Goal: Information Seeking & Learning: Find specific fact

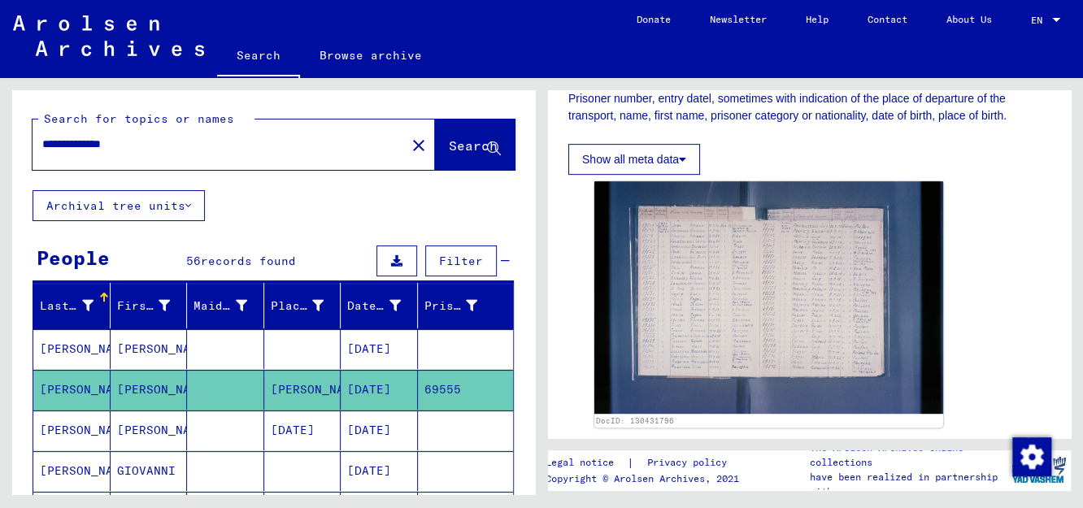
click at [409, 149] on mat-icon "close" at bounding box center [419, 146] width 20 height 20
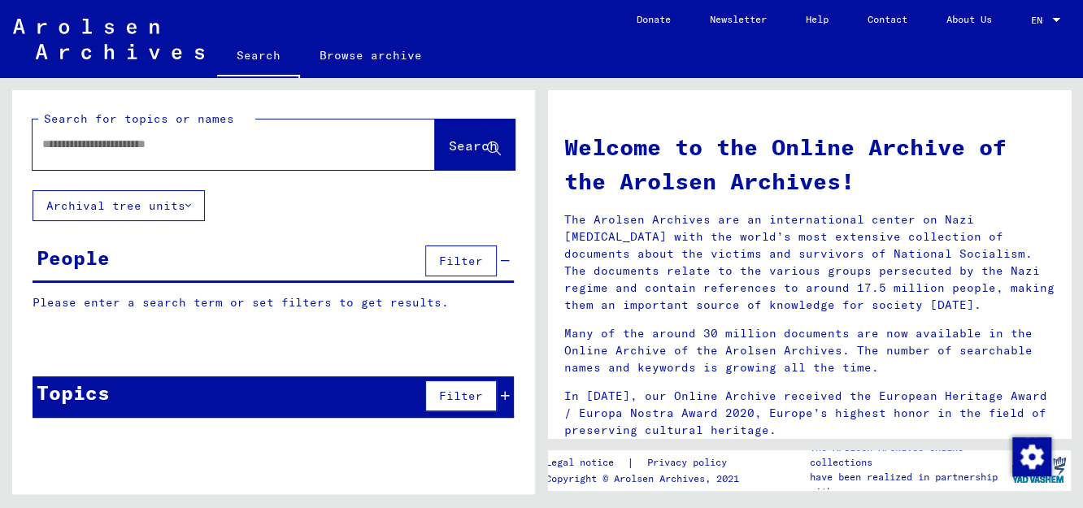
click at [333, 150] on input "text" at bounding box center [214, 144] width 344 height 17
type input "*********"
click at [476, 146] on span "Search" at bounding box center [473, 145] width 49 height 16
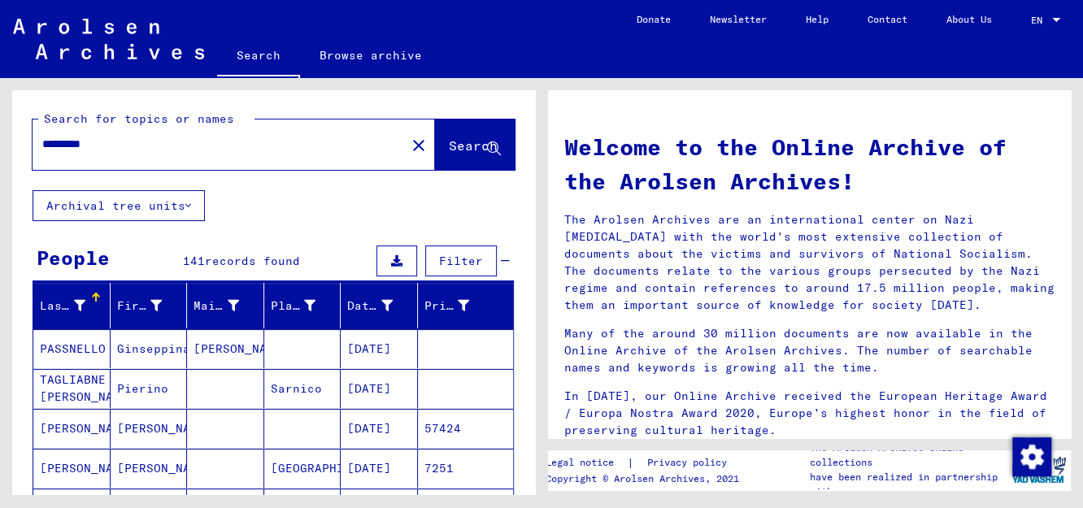
click at [429, 467] on mat-cell "7251" at bounding box center [466, 468] width 96 height 39
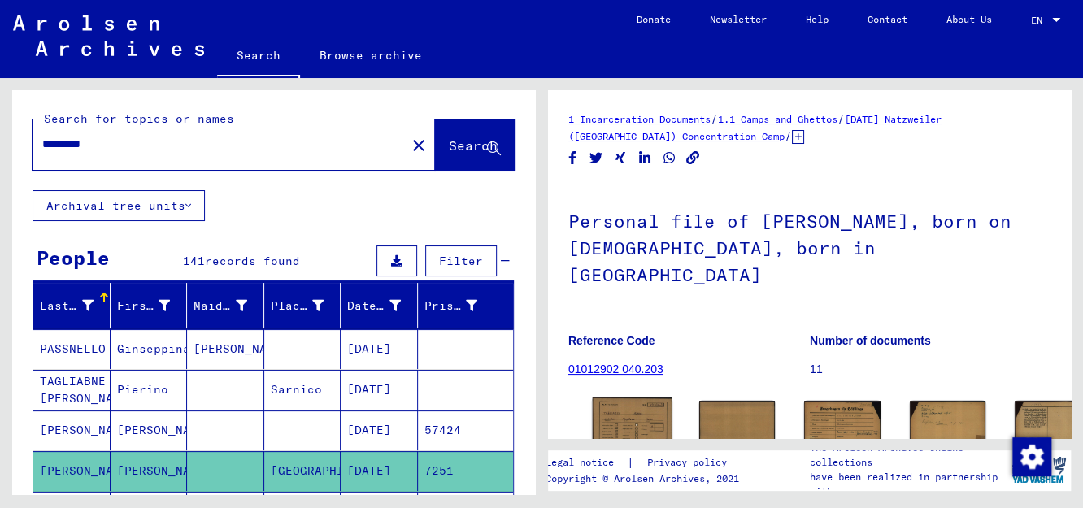
click at [619, 398] on img at bounding box center [633, 426] width 80 height 57
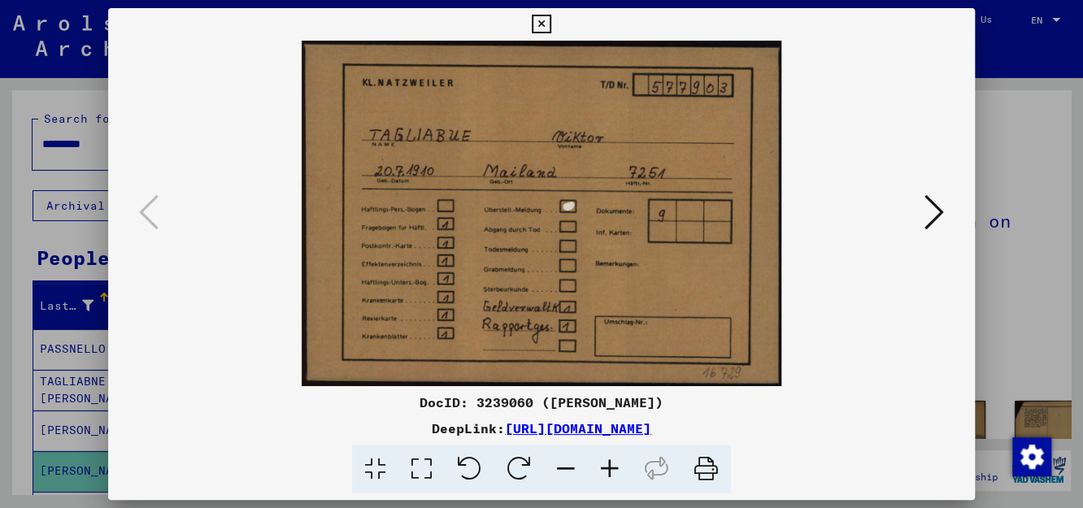
click at [941, 210] on icon at bounding box center [935, 212] width 20 height 39
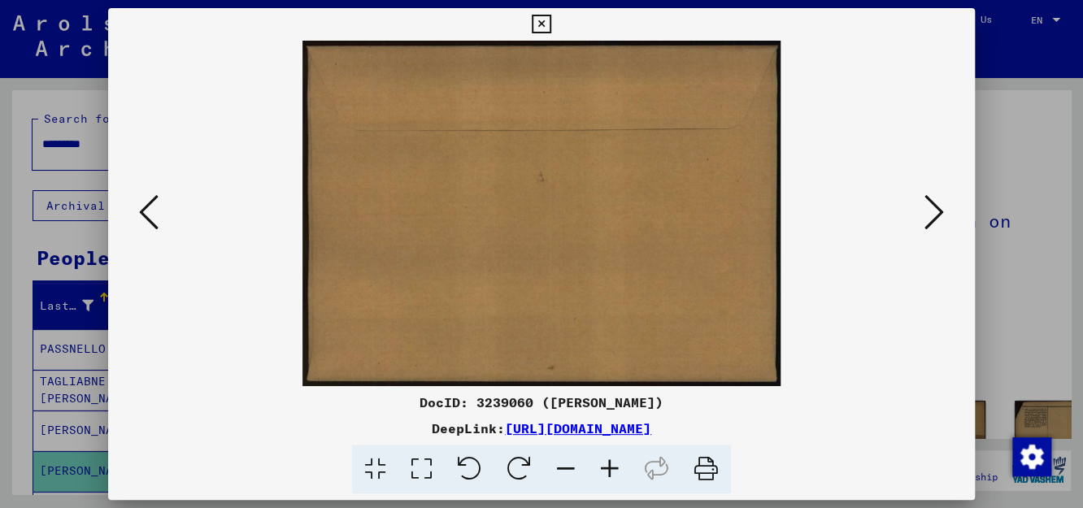
click at [941, 210] on icon at bounding box center [935, 212] width 20 height 39
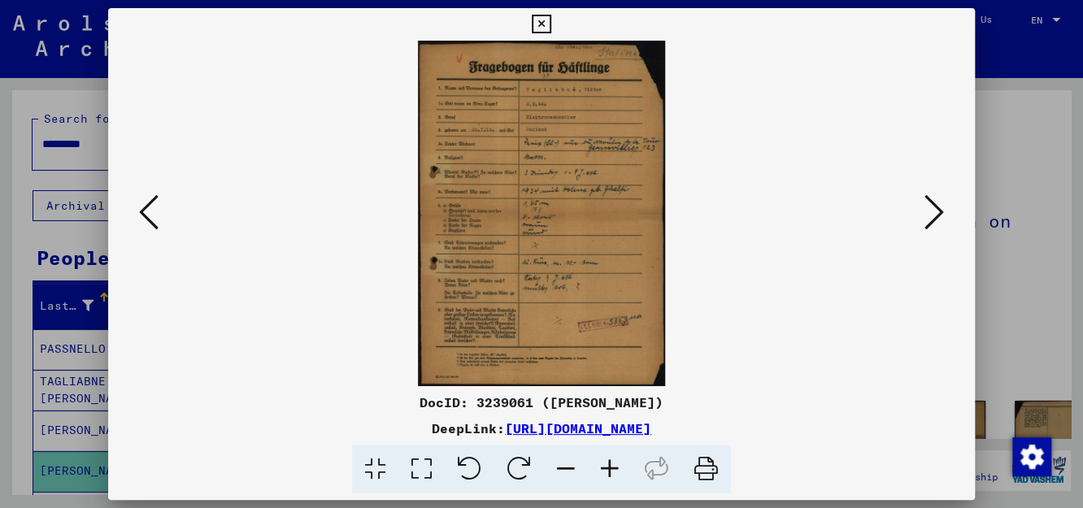
click at [613, 473] on icon at bounding box center [610, 470] width 44 height 50
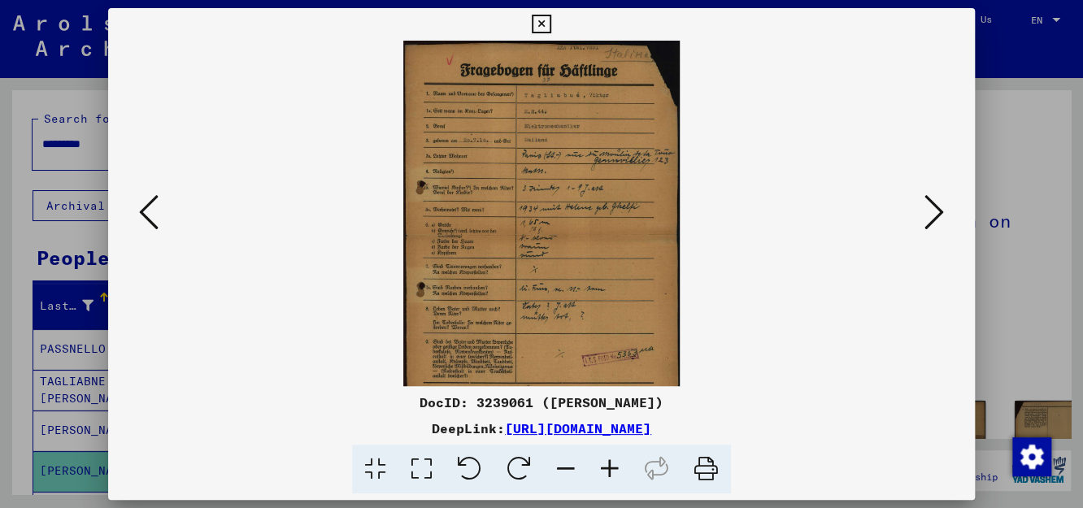
click at [613, 473] on icon at bounding box center [610, 470] width 44 height 50
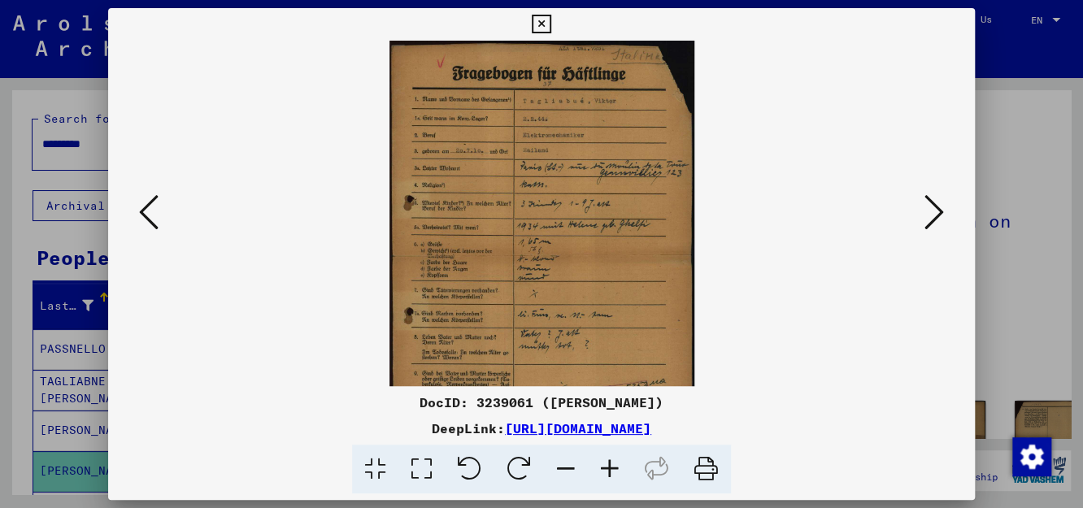
click at [613, 473] on icon at bounding box center [610, 470] width 44 height 50
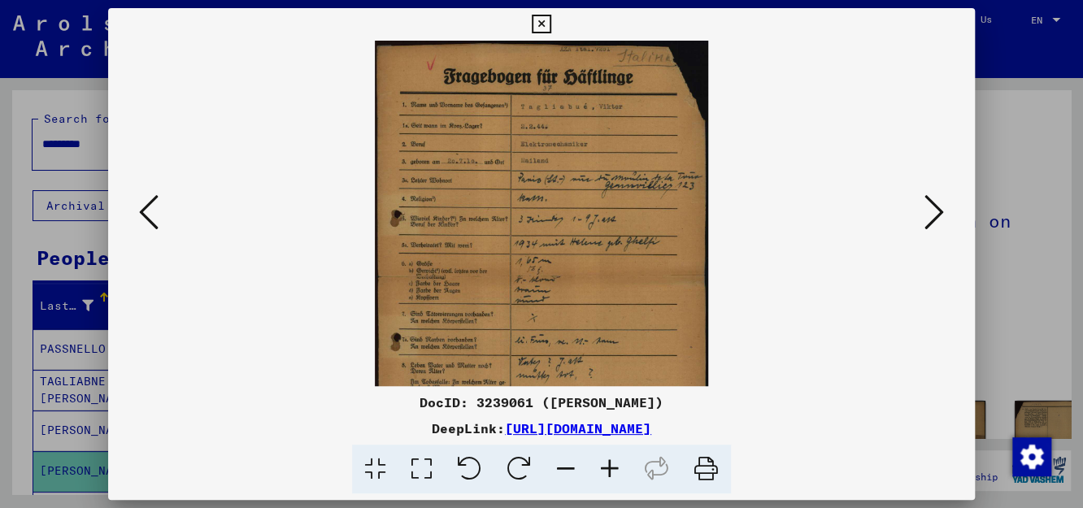
click at [613, 473] on icon at bounding box center [610, 470] width 44 height 50
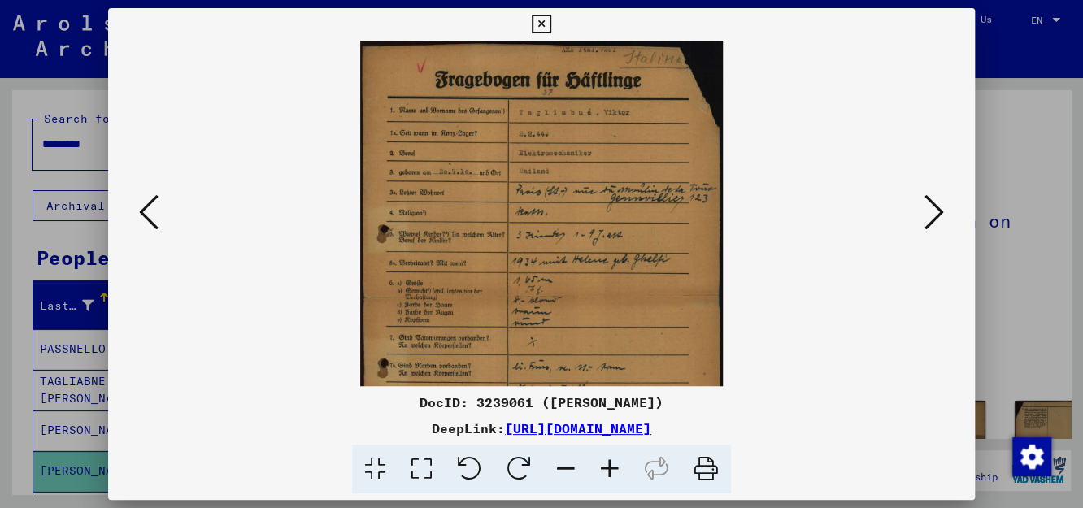
click at [613, 473] on icon at bounding box center [610, 470] width 44 height 50
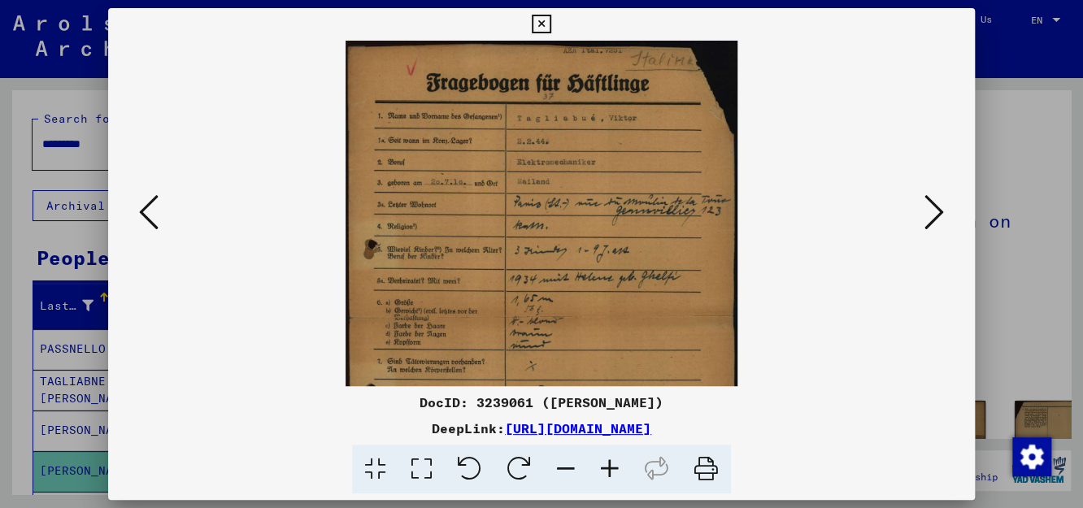
click at [613, 473] on icon at bounding box center [610, 470] width 44 height 50
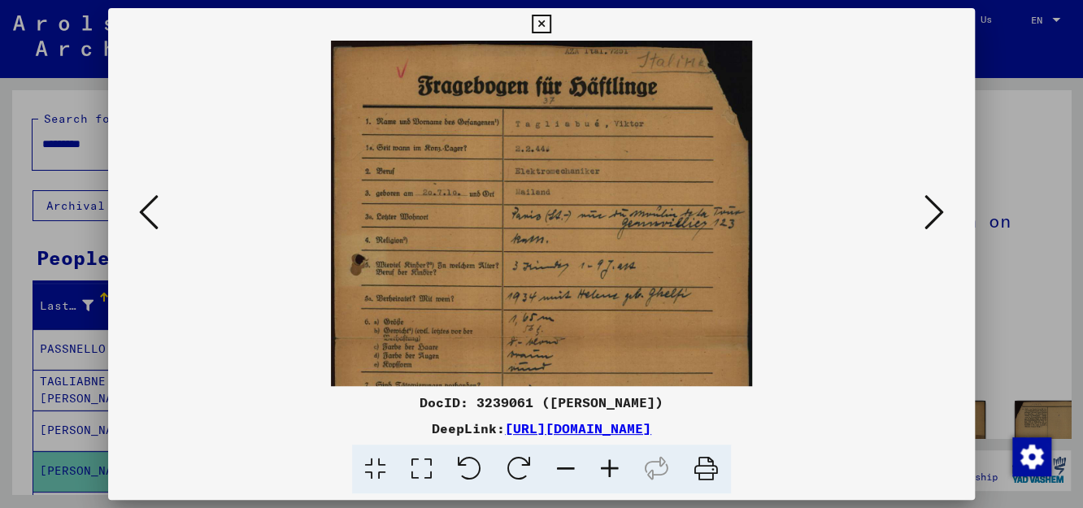
click at [613, 473] on icon at bounding box center [610, 470] width 44 height 50
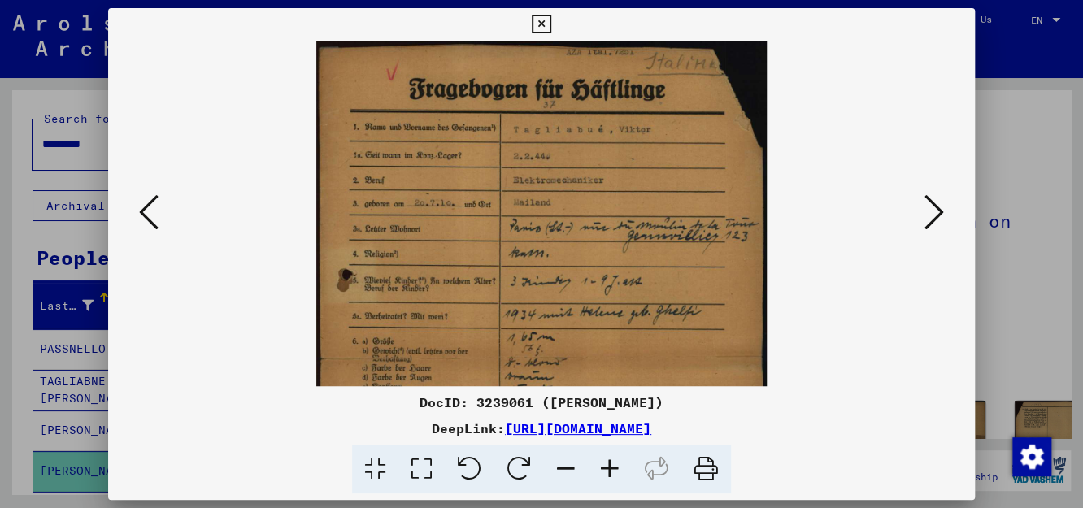
click at [613, 473] on icon at bounding box center [610, 470] width 44 height 50
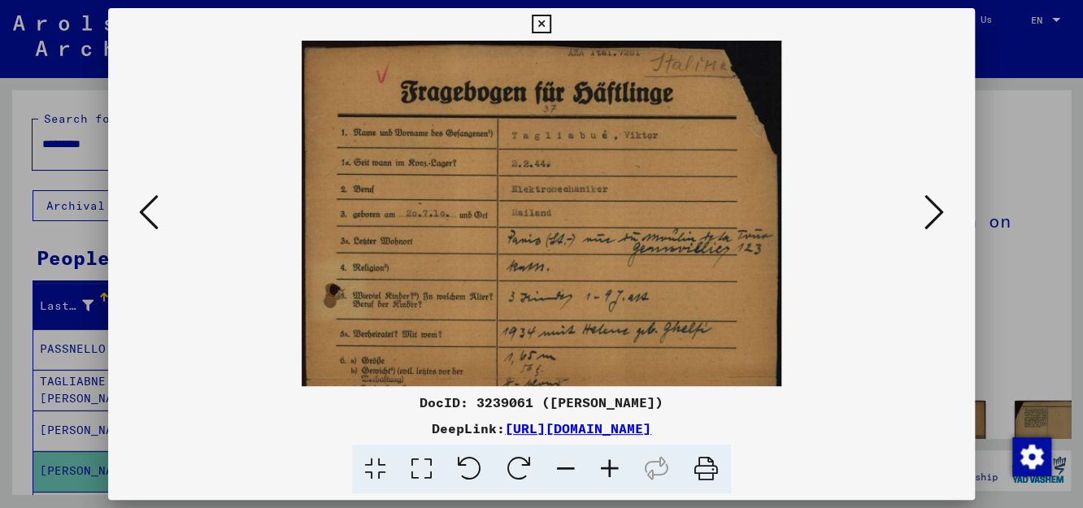
click at [613, 473] on icon at bounding box center [610, 470] width 44 height 50
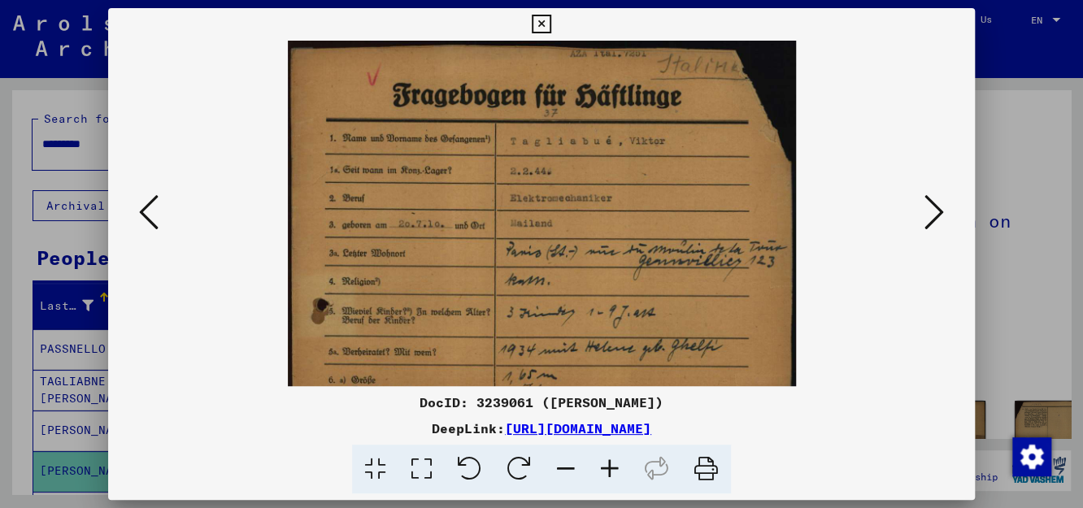
click at [613, 473] on icon at bounding box center [610, 470] width 44 height 50
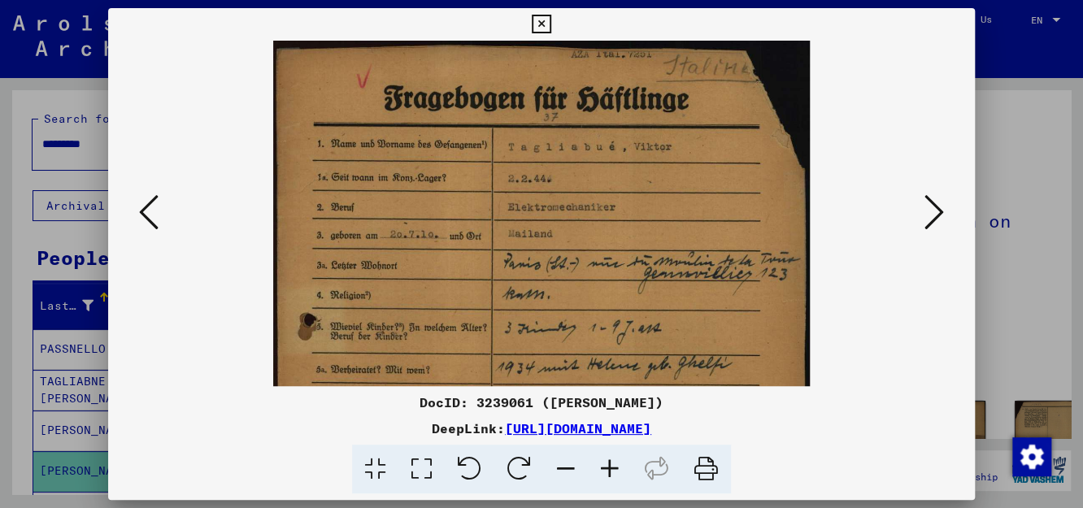
click at [613, 473] on icon at bounding box center [610, 470] width 44 height 50
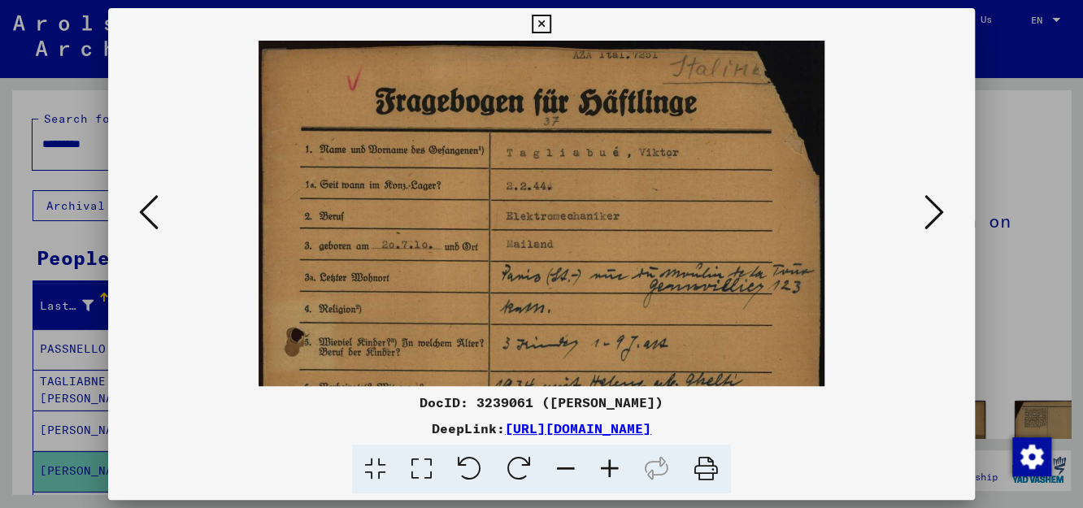
click at [613, 473] on icon at bounding box center [610, 470] width 44 height 50
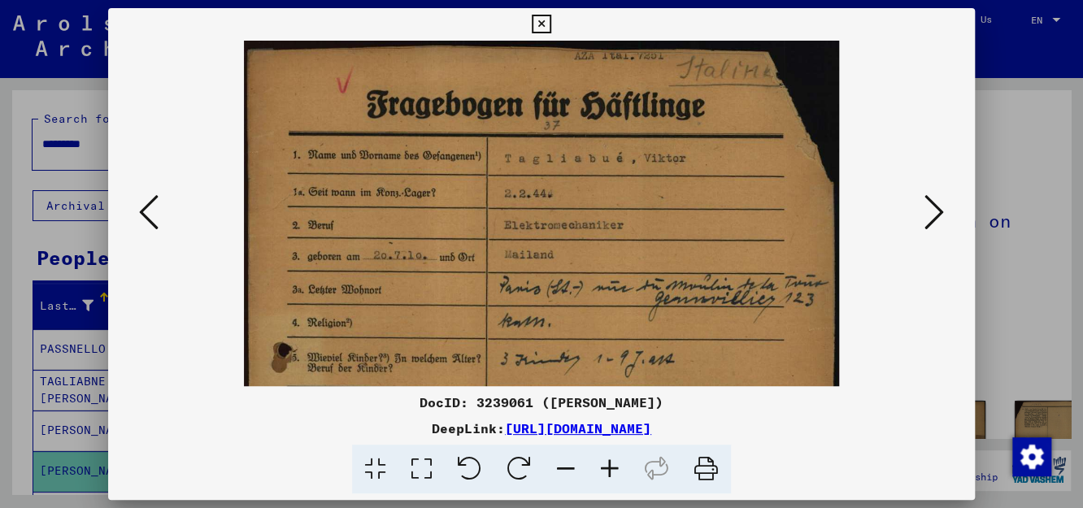
click at [613, 473] on icon at bounding box center [610, 470] width 44 height 50
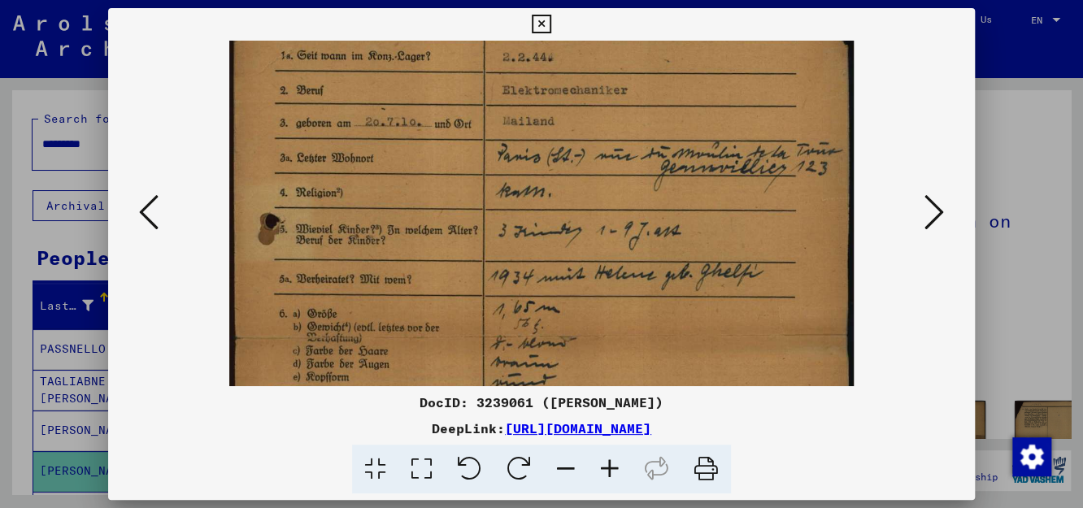
scroll to position [184, 0]
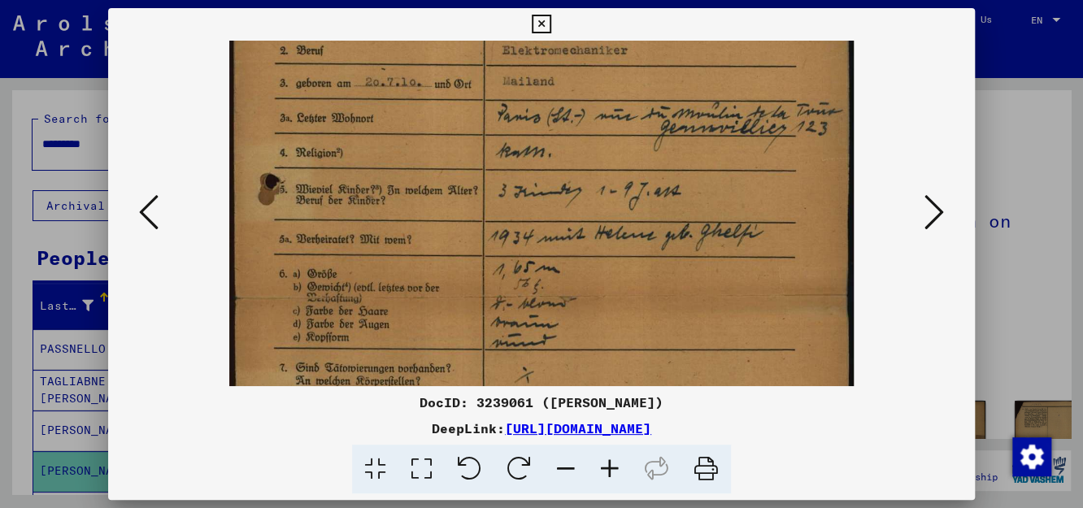
drag, startPoint x: 589, startPoint y: 331, endPoint x: 590, endPoint y: 146, distance: 185.4
click at [590, 146] on img at bounding box center [541, 294] width 625 height 874
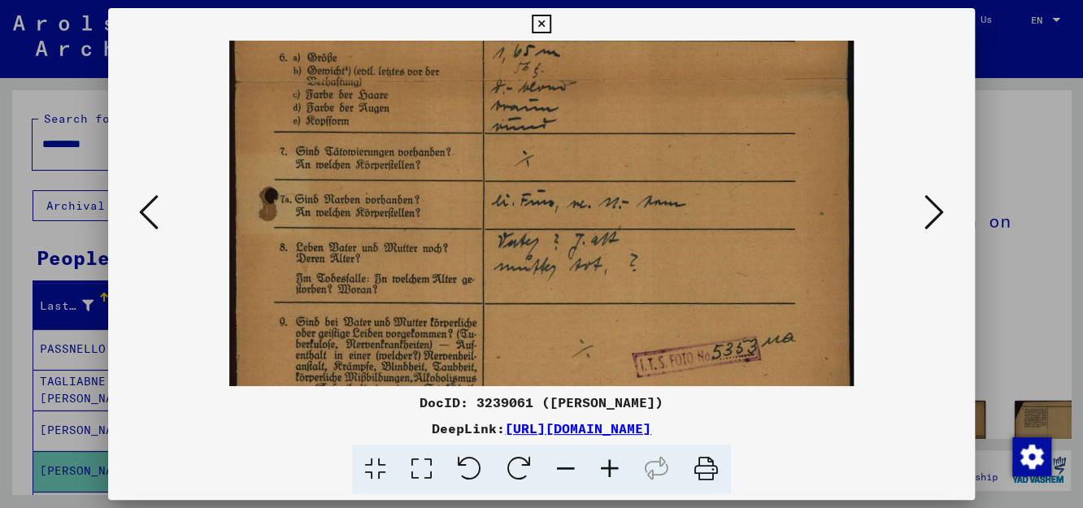
drag, startPoint x: 659, startPoint y: 294, endPoint x: 651, endPoint y: 79, distance: 214.9
click at [651, 79] on img at bounding box center [541, 78] width 625 height 874
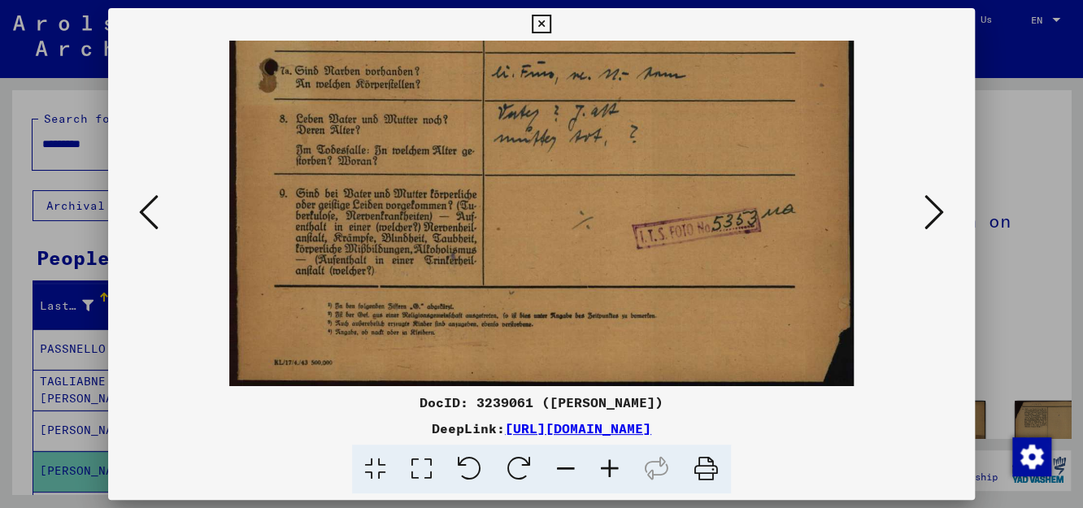
drag, startPoint x: 652, startPoint y: 237, endPoint x: 649, endPoint y: 107, distance: 130.2
click at [937, 209] on icon at bounding box center [935, 212] width 20 height 39
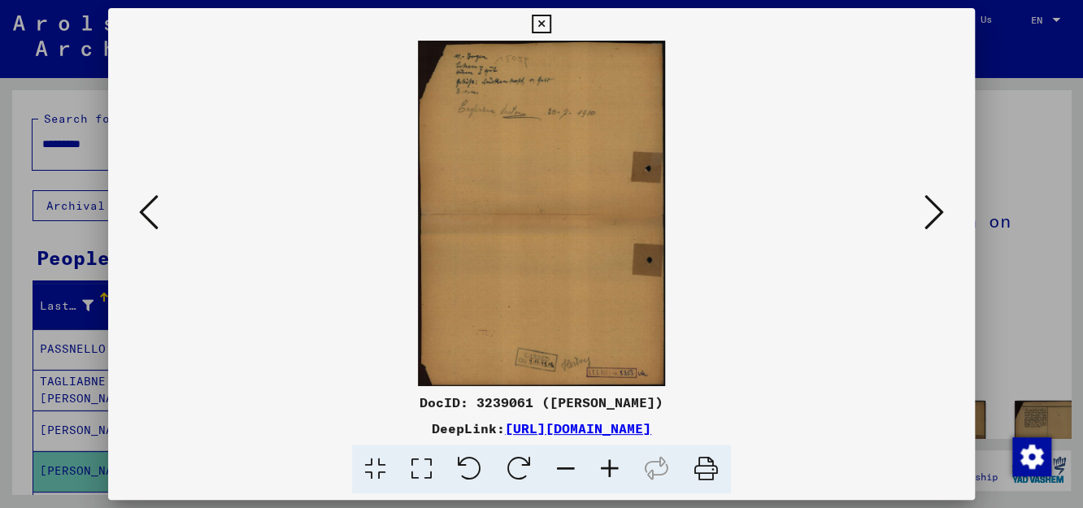
scroll to position [0, 0]
click at [937, 209] on icon at bounding box center [935, 212] width 20 height 39
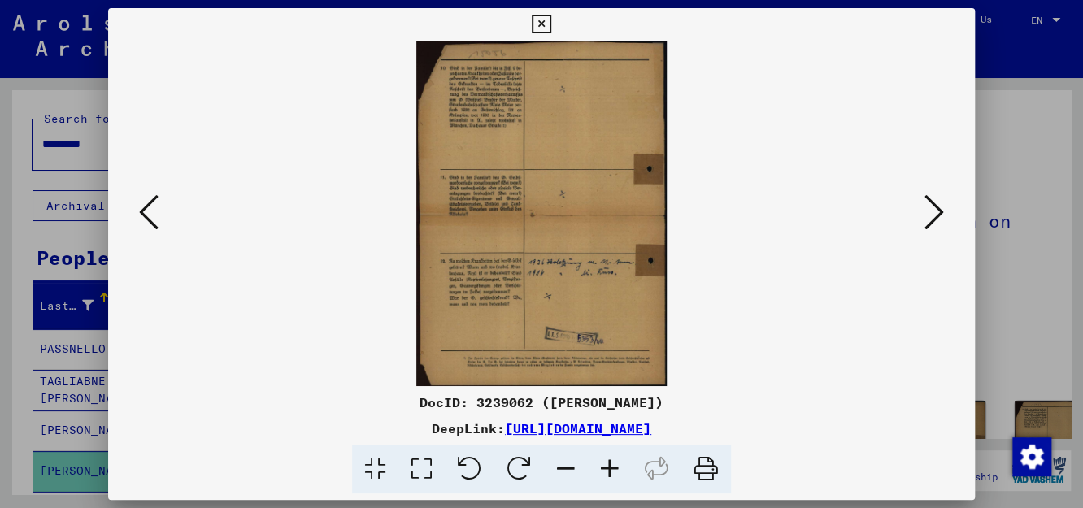
click at [937, 209] on icon at bounding box center [935, 212] width 20 height 39
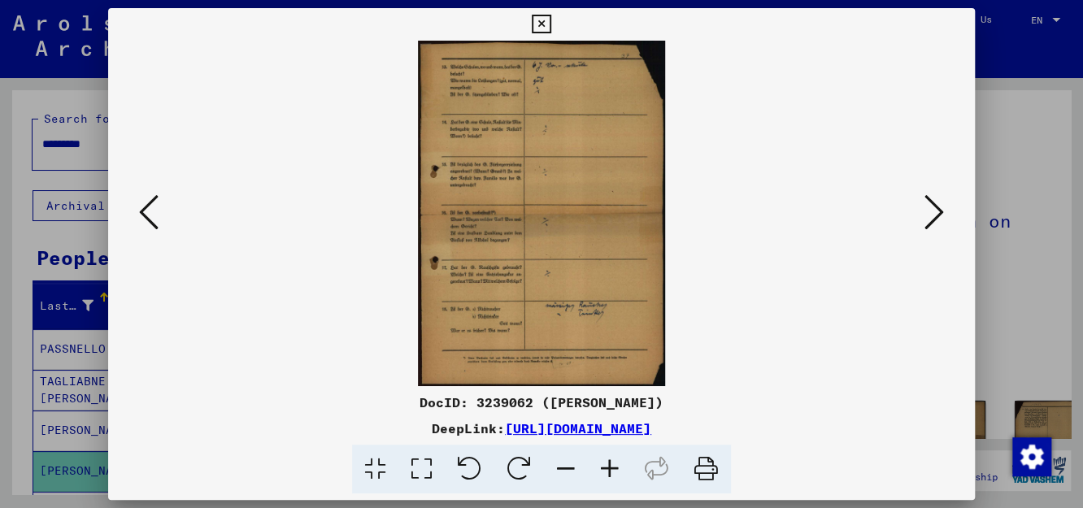
click at [937, 209] on icon at bounding box center [935, 212] width 20 height 39
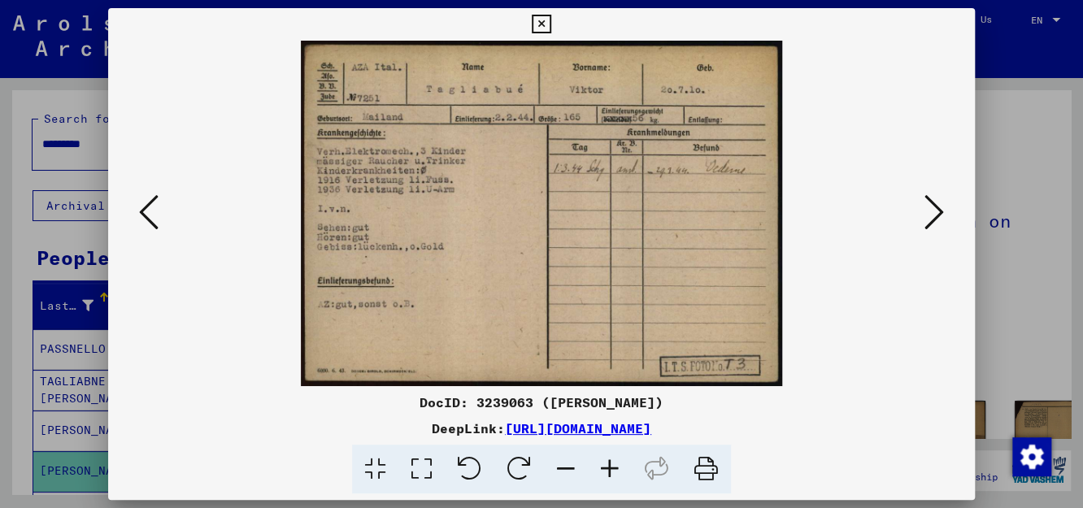
click at [937, 209] on icon at bounding box center [935, 212] width 20 height 39
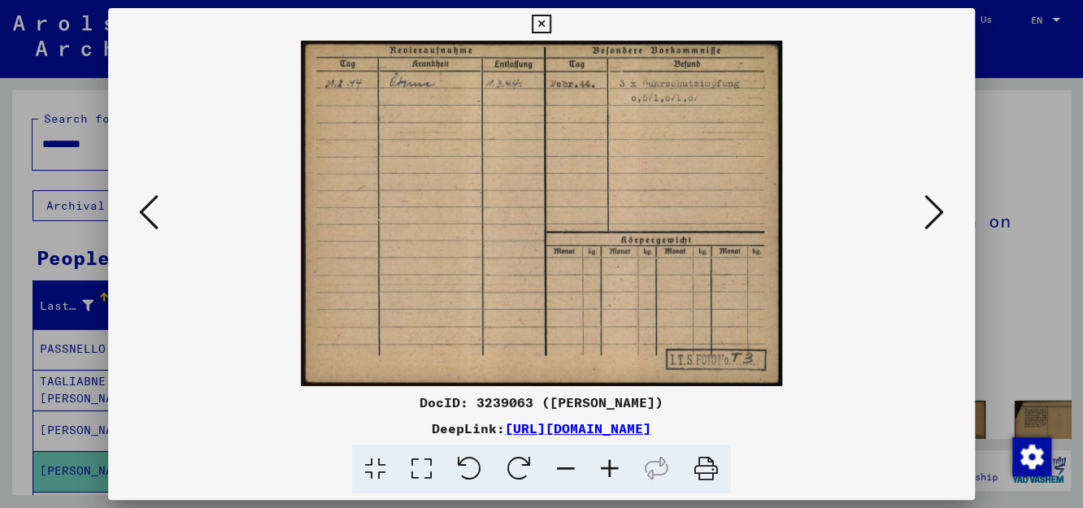
click at [937, 209] on icon at bounding box center [935, 212] width 20 height 39
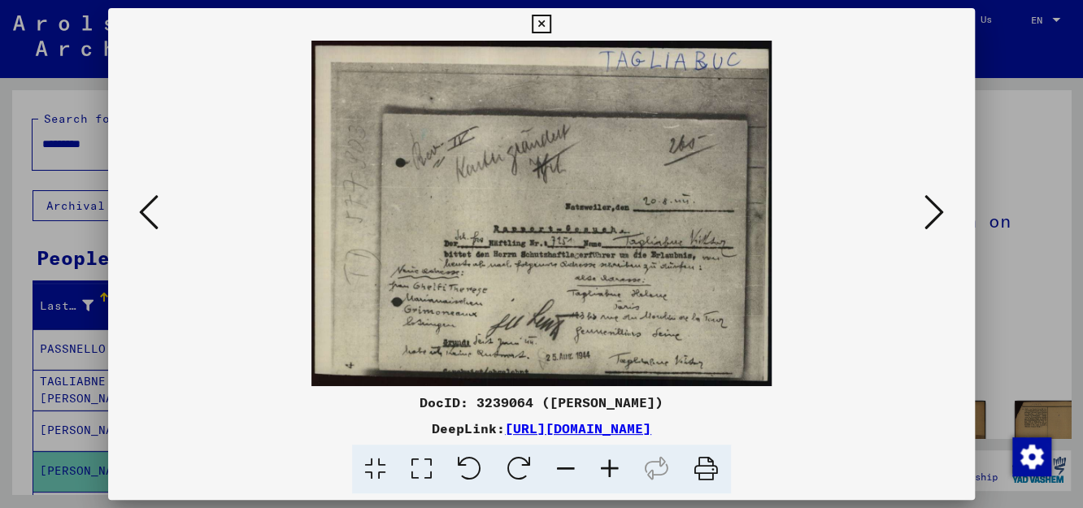
click at [612, 477] on icon at bounding box center [610, 470] width 44 height 50
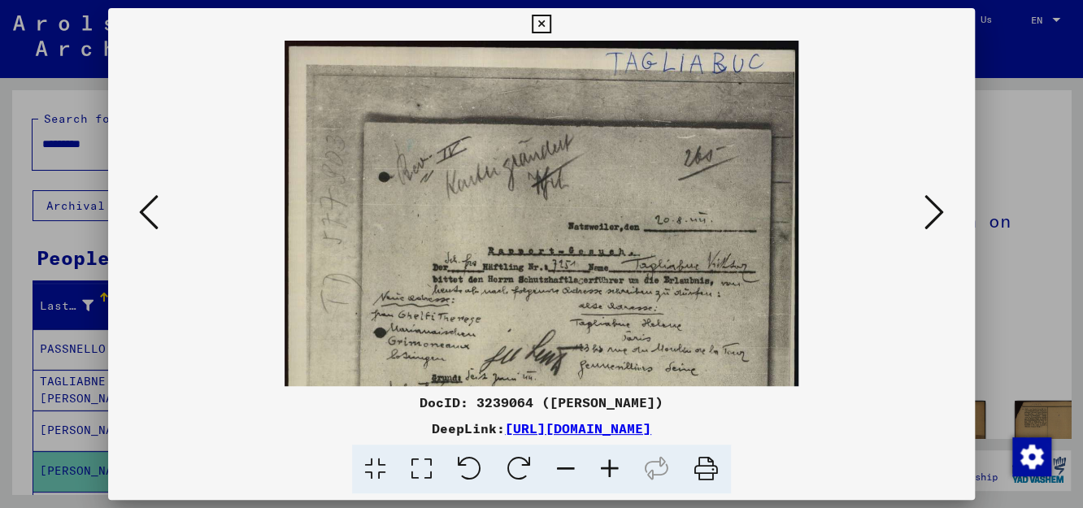
click at [612, 477] on icon at bounding box center [610, 470] width 44 height 50
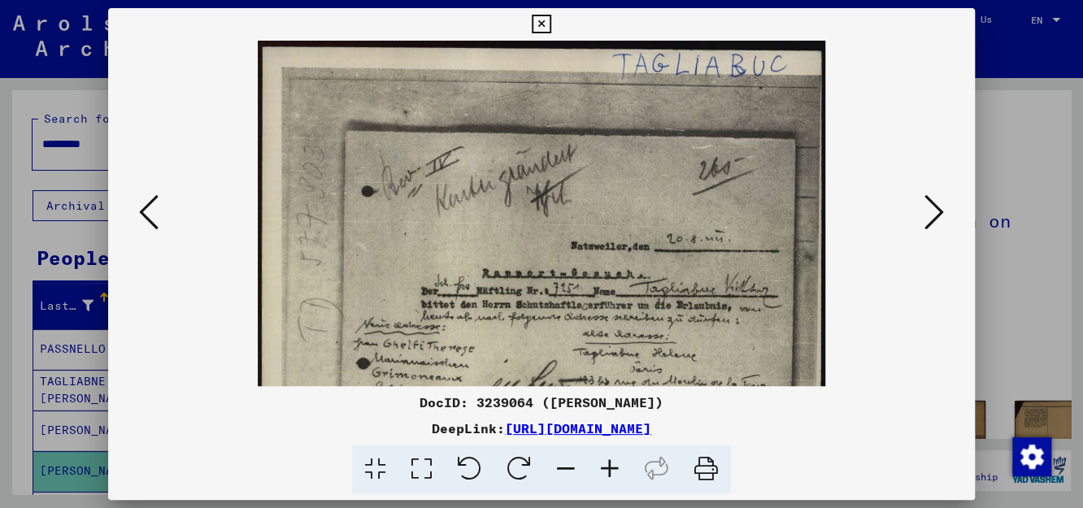
click at [612, 477] on icon at bounding box center [610, 470] width 44 height 50
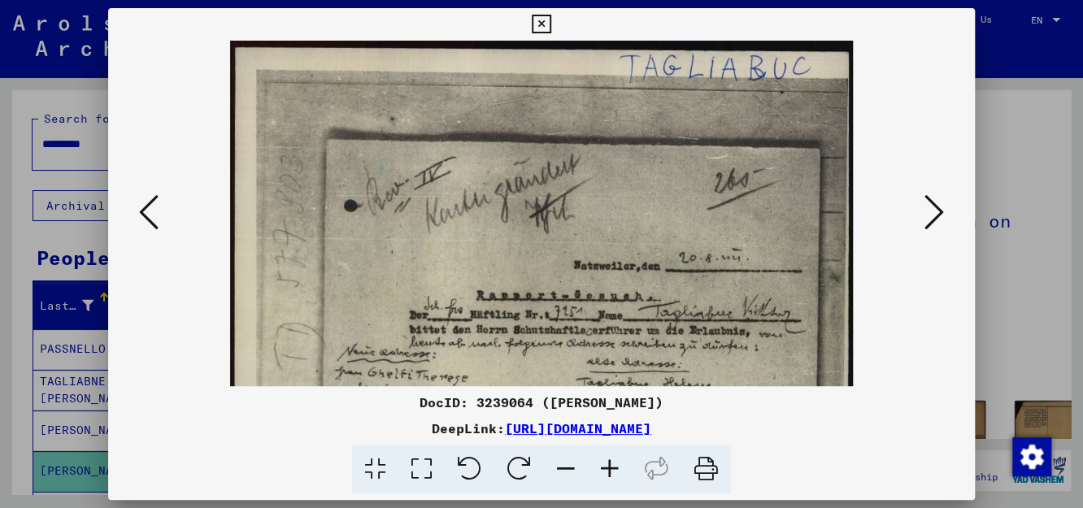
click at [612, 477] on icon at bounding box center [610, 470] width 44 height 50
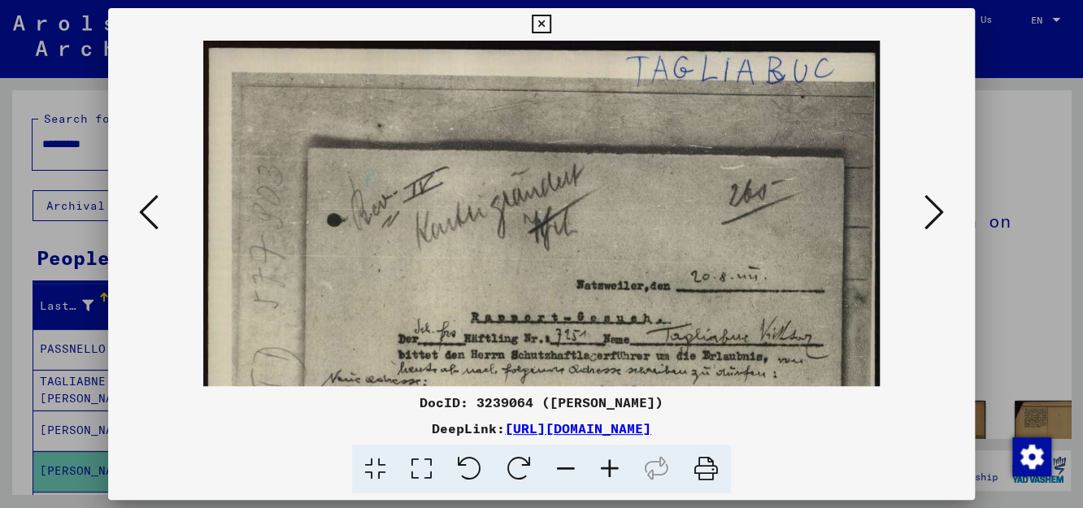
click at [612, 477] on icon at bounding box center [610, 470] width 44 height 50
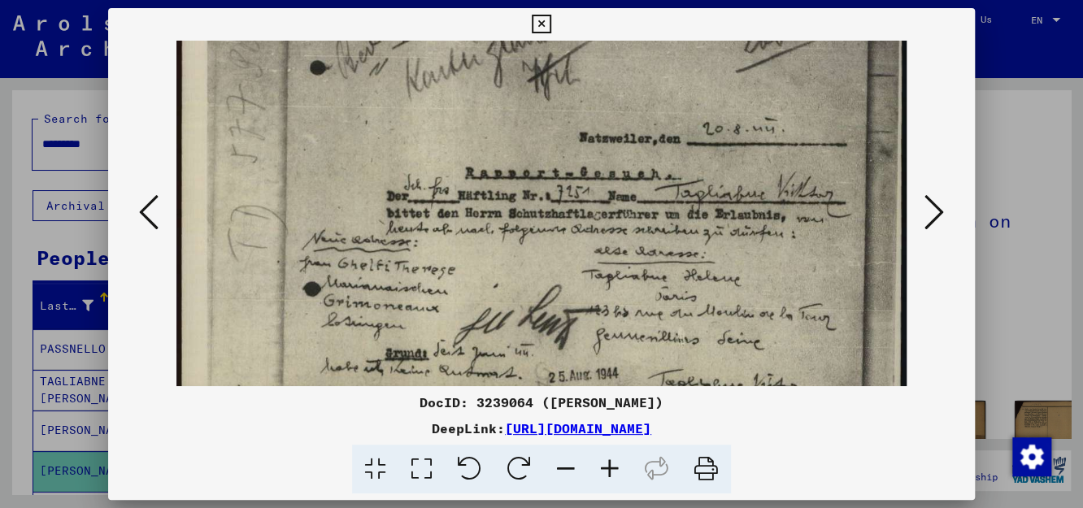
scroll to position [171, 0]
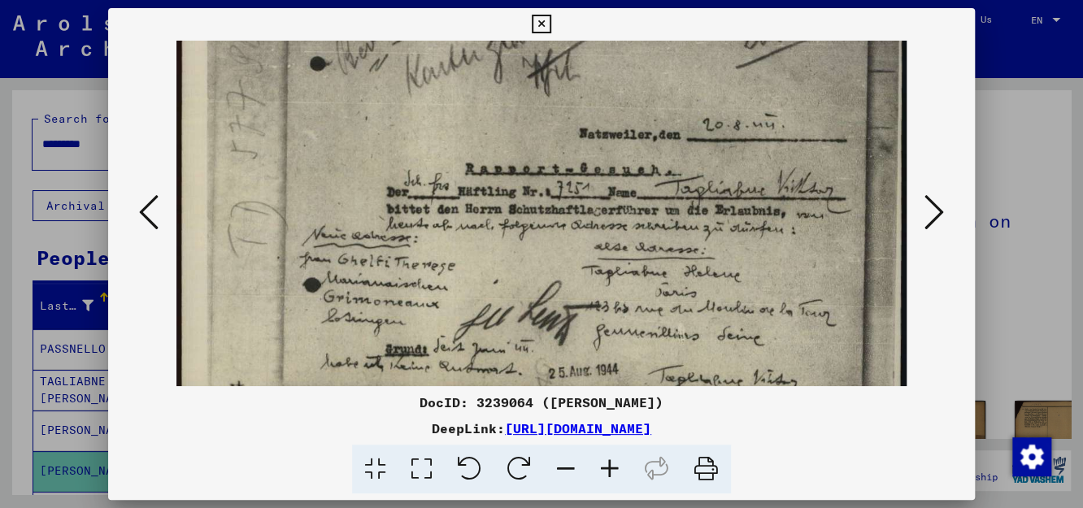
drag, startPoint x: 604, startPoint y: 347, endPoint x: 584, endPoint y: 176, distance: 172.8
click at [584, 176] on img at bounding box center [541, 144] width 730 height 549
click at [934, 214] on icon at bounding box center [935, 212] width 20 height 39
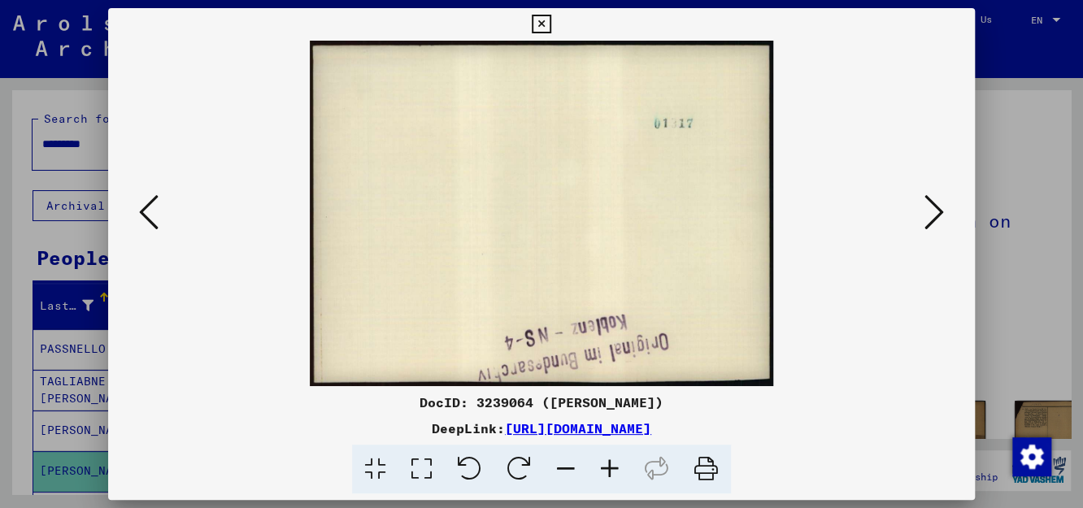
click at [934, 214] on icon at bounding box center [935, 212] width 20 height 39
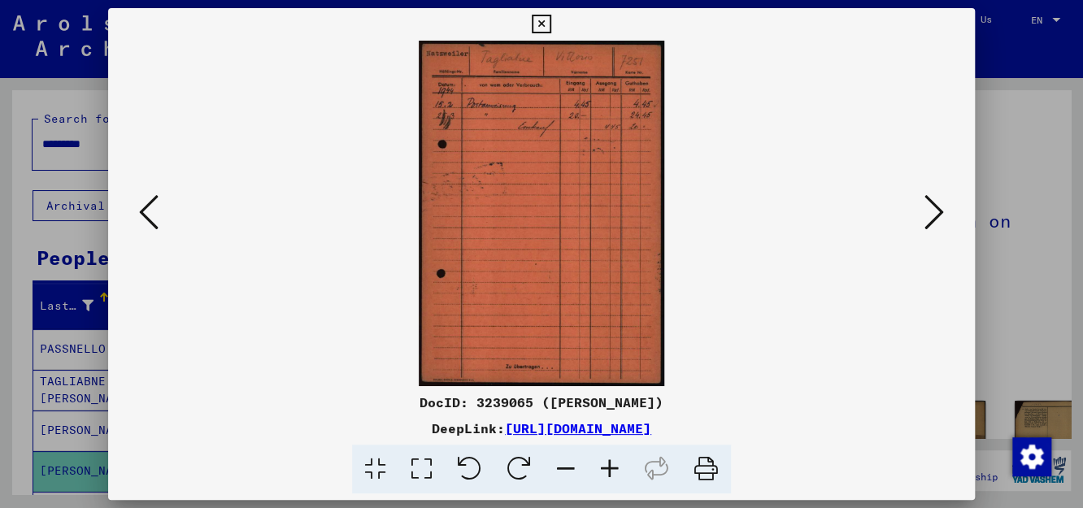
click at [934, 214] on icon at bounding box center [935, 212] width 20 height 39
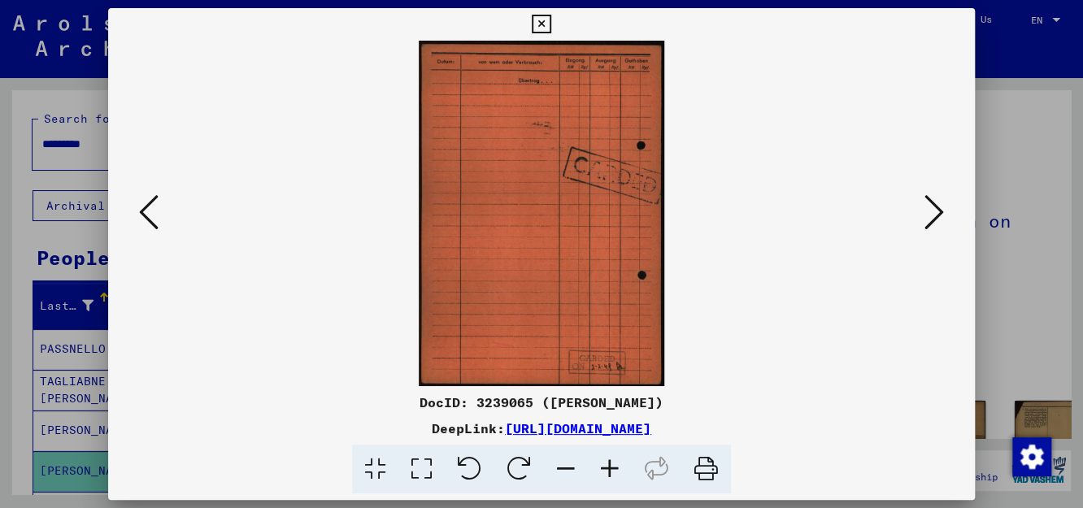
click at [933, 214] on icon at bounding box center [935, 212] width 20 height 39
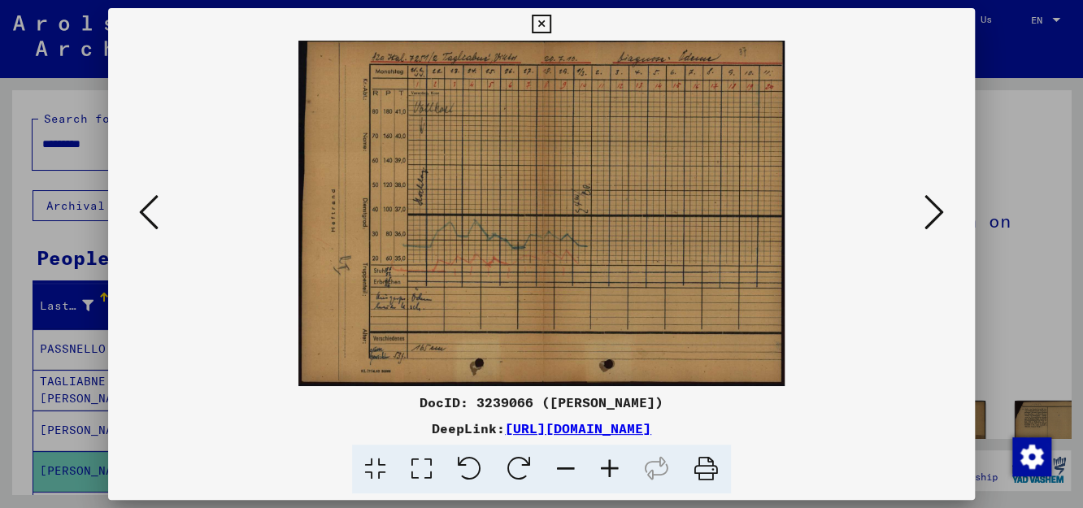
click at [933, 214] on icon at bounding box center [935, 212] width 20 height 39
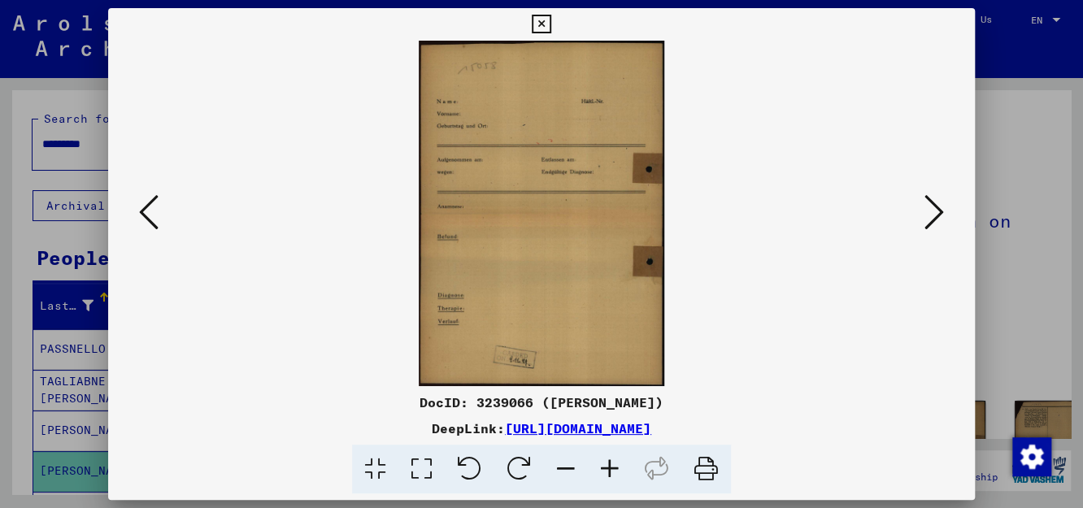
click at [933, 214] on icon at bounding box center [935, 212] width 20 height 39
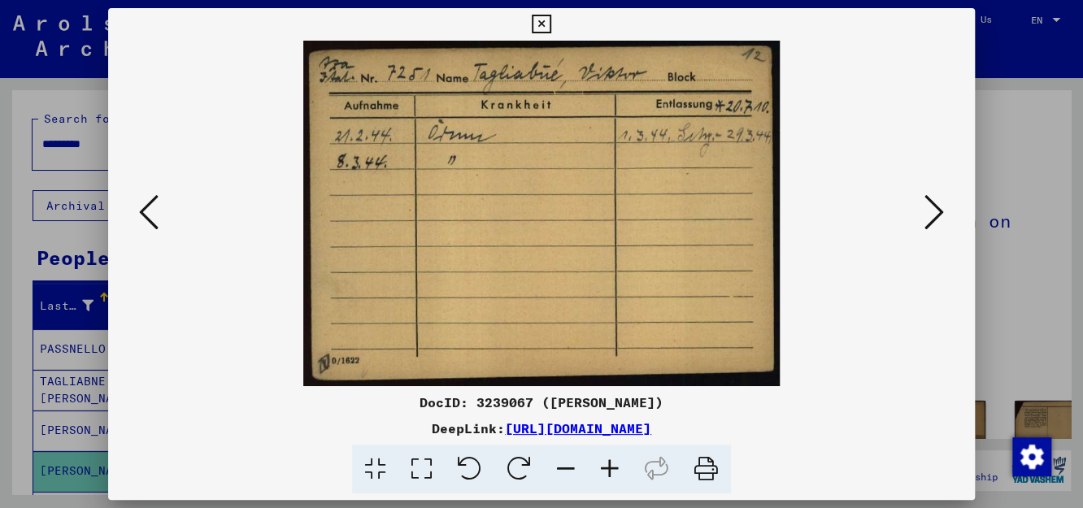
click at [933, 214] on icon at bounding box center [935, 212] width 20 height 39
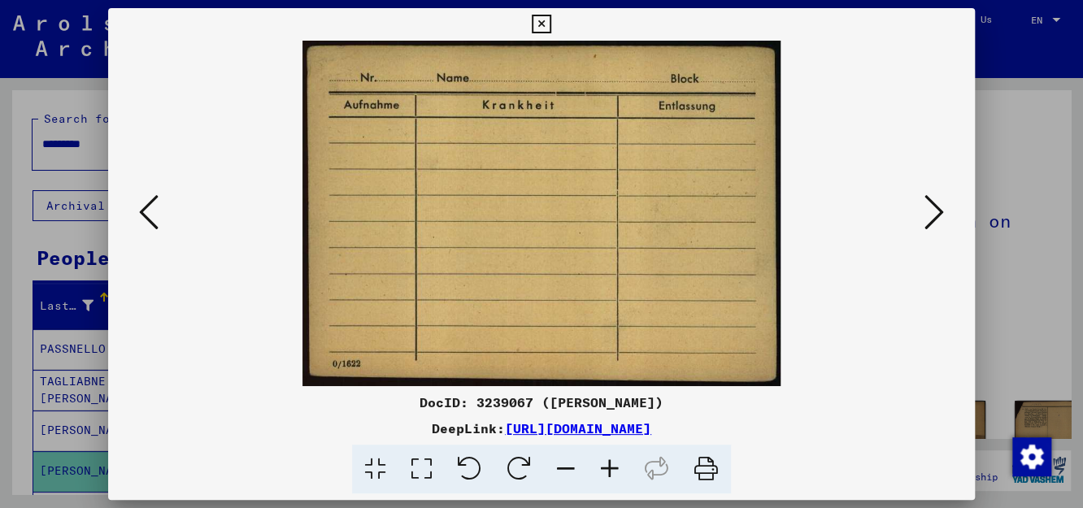
click at [933, 214] on icon at bounding box center [935, 212] width 20 height 39
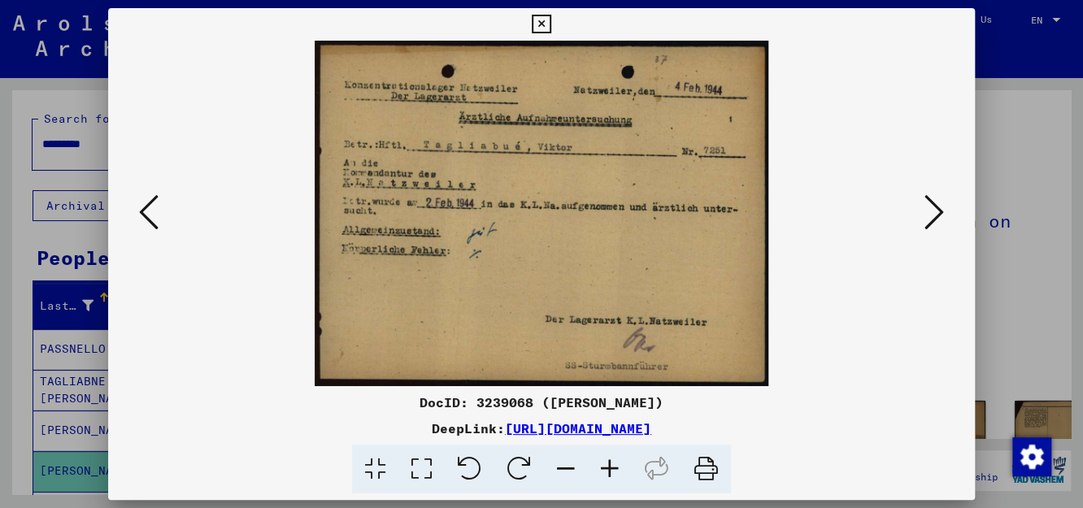
click at [933, 214] on icon at bounding box center [935, 212] width 20 height 39
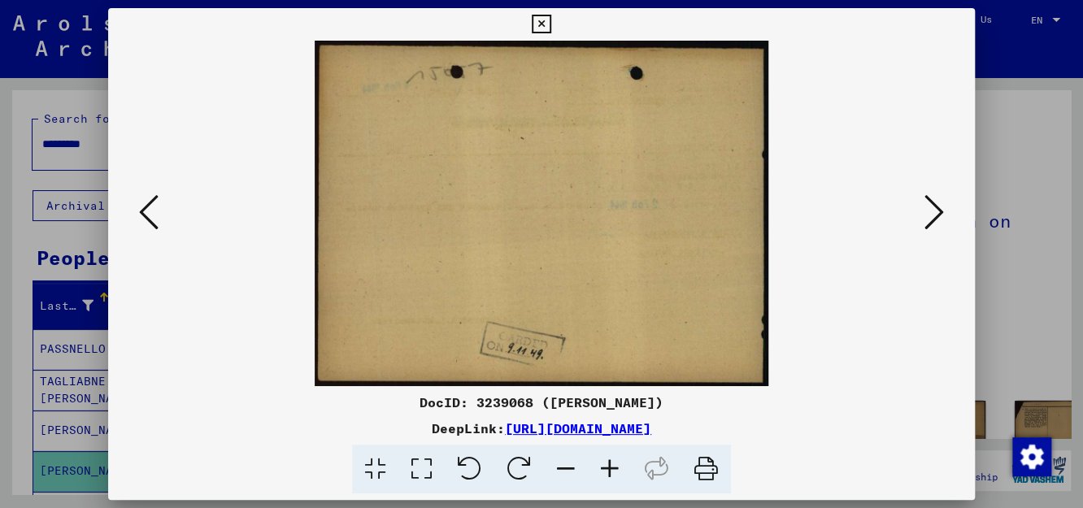
click at [933, 214] on icon at bounding box center [935, 212] width 20 height 39
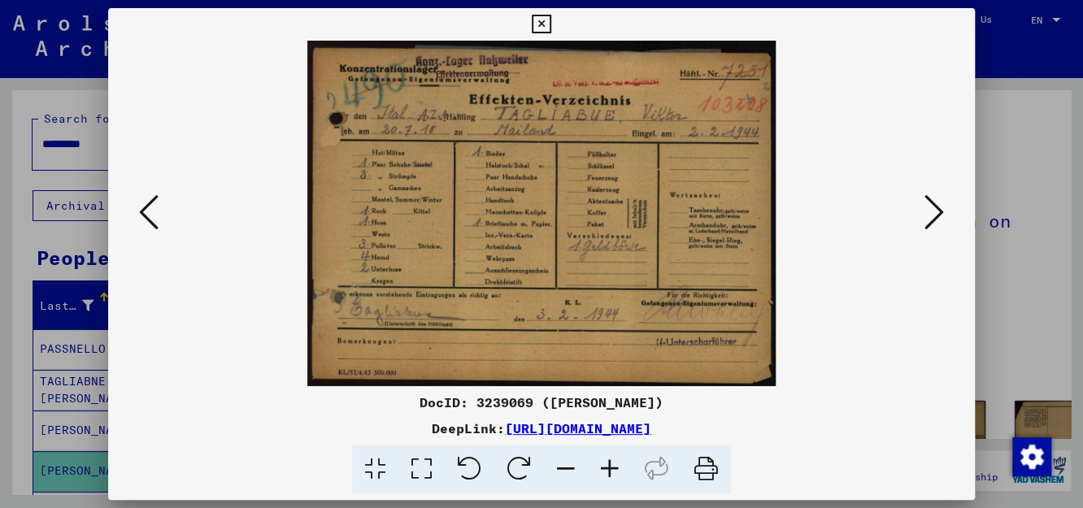
click at [933, 214] on icon at bounding box center [935, 212] width 20 height 39
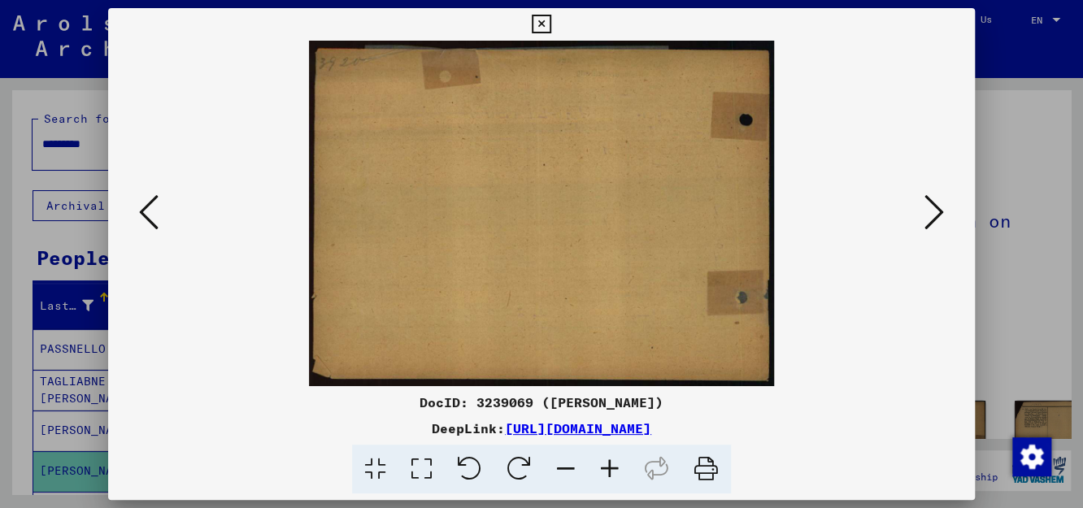
click at [933, 214] on icon at bounding box center [935, 212] width 20 height 39
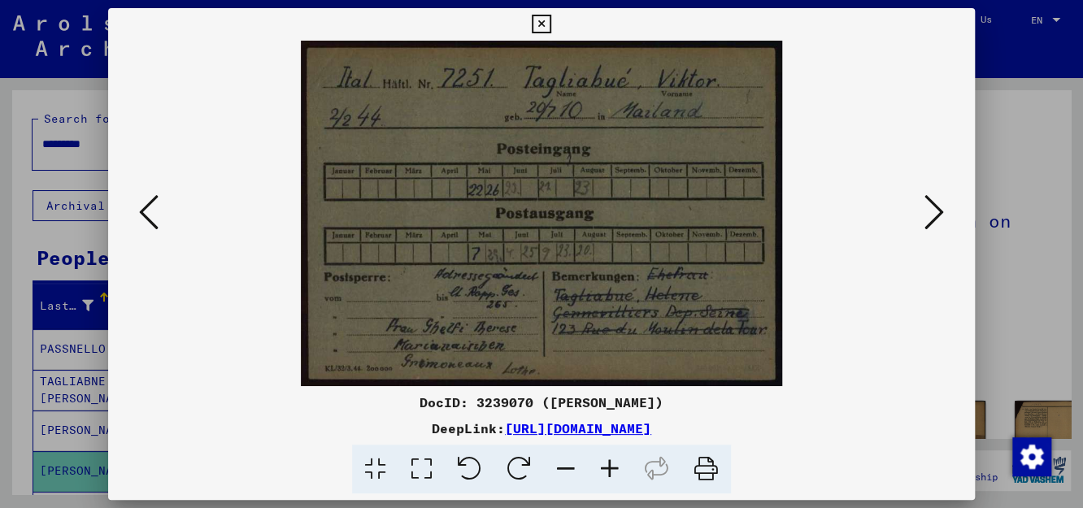
click at [933, 214] on icon at bounding box center [935, 212] width 20 height 39
